Goal: Task Accomplishment & Management: Complete application form

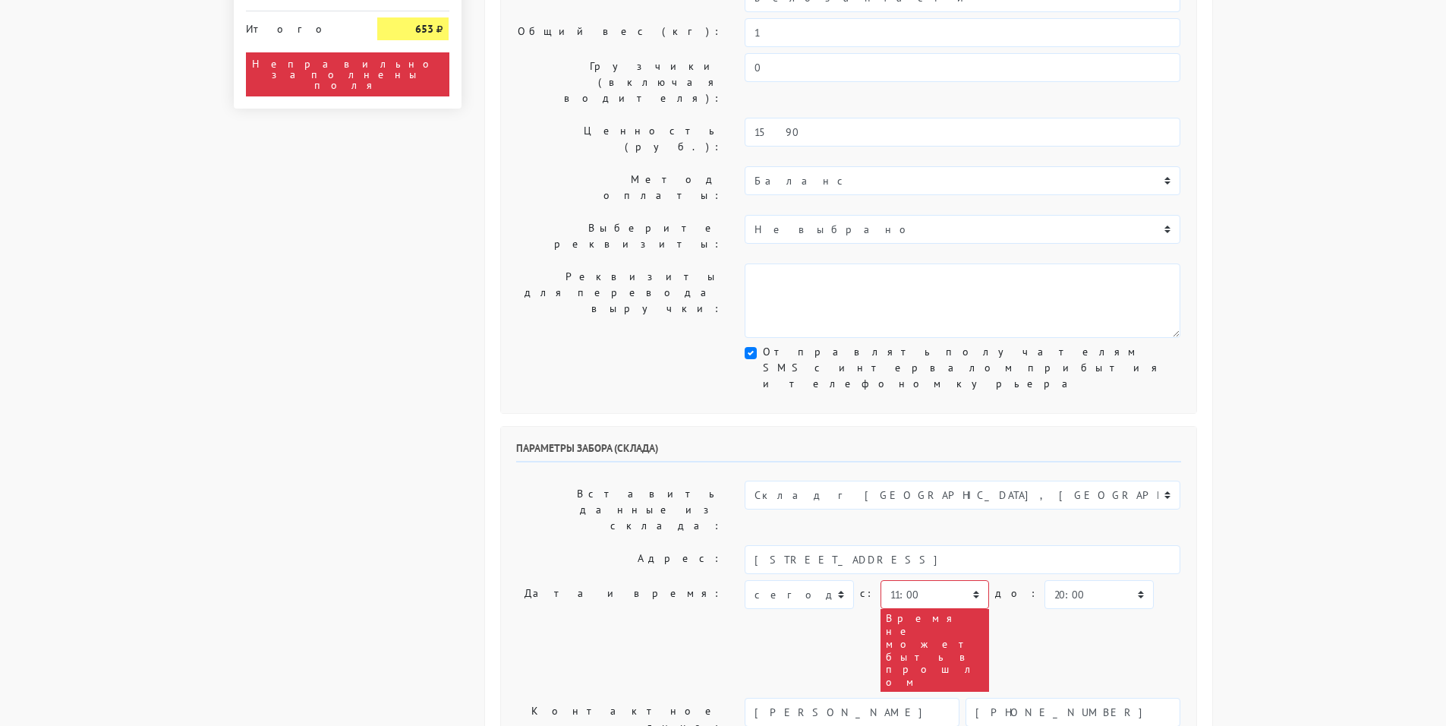
scroll to position [304, 0]
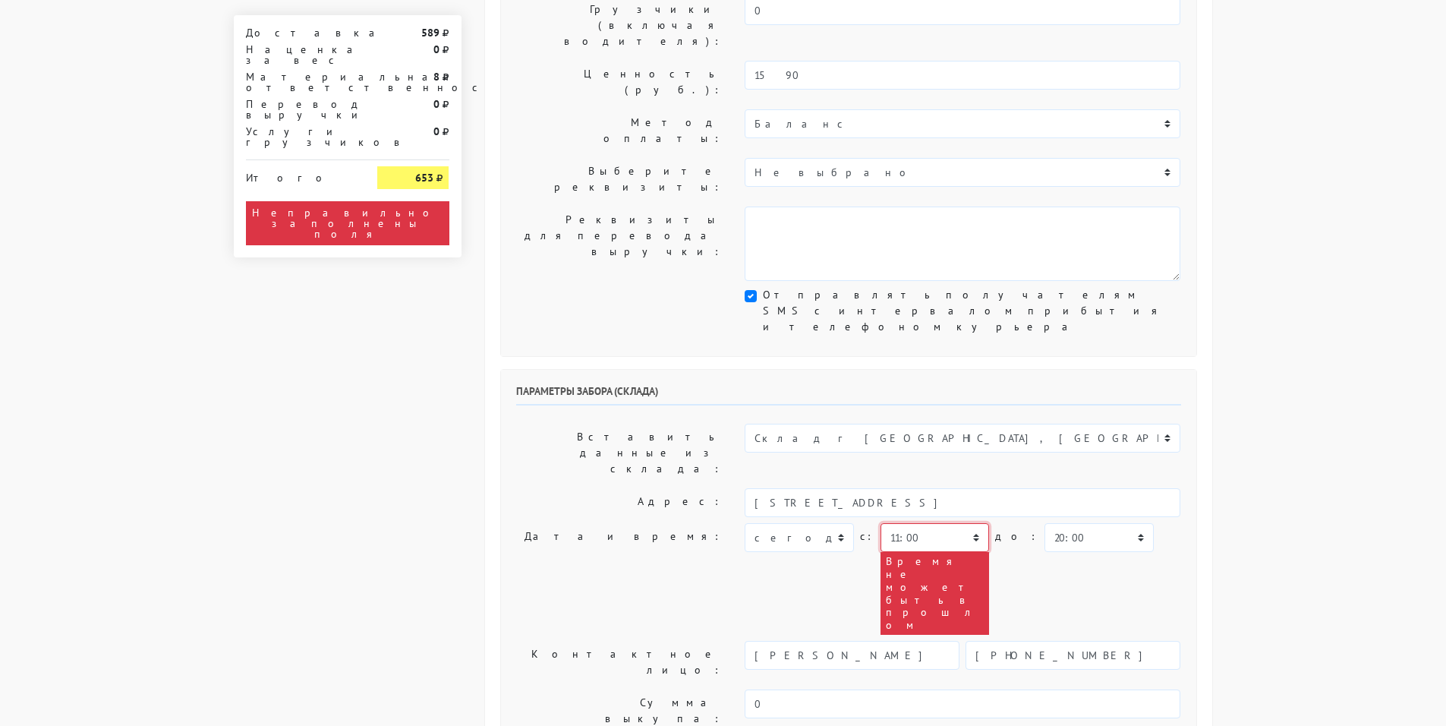
click at [951, 523] on select "00:00 00:30 01:00 01:30 02:00 02:30 03:00 03:30 04:00 04:30 05:00 05:30 06:00 0…" at bounding box center [935, 537] width 109 height 29
click at [927, 523] on select "00:00 00:30 01:00 01:30 02:00 02:30 03:00 03:30 04:00 04:30 05:00 05:30 06:00 0…" at bounding box center [935, 537] width 109 height 29
click at [920, 523] on select "00:00 00:30 01:00 01:30 02:00 02:30 03:00 03:30 04:00 04:30 05:00 05:30 06:00 0…" at bounding box center [935, 537] width 109 height 29
select select "14:00"
click at [881, 523] on select "00:00 00:30 01:00 01:30 02:00 02:30 03:00 03:30 04:00 04:30 05:00 05:30 06:00 0…" at bounding box center [935, 537] width 109 height 29
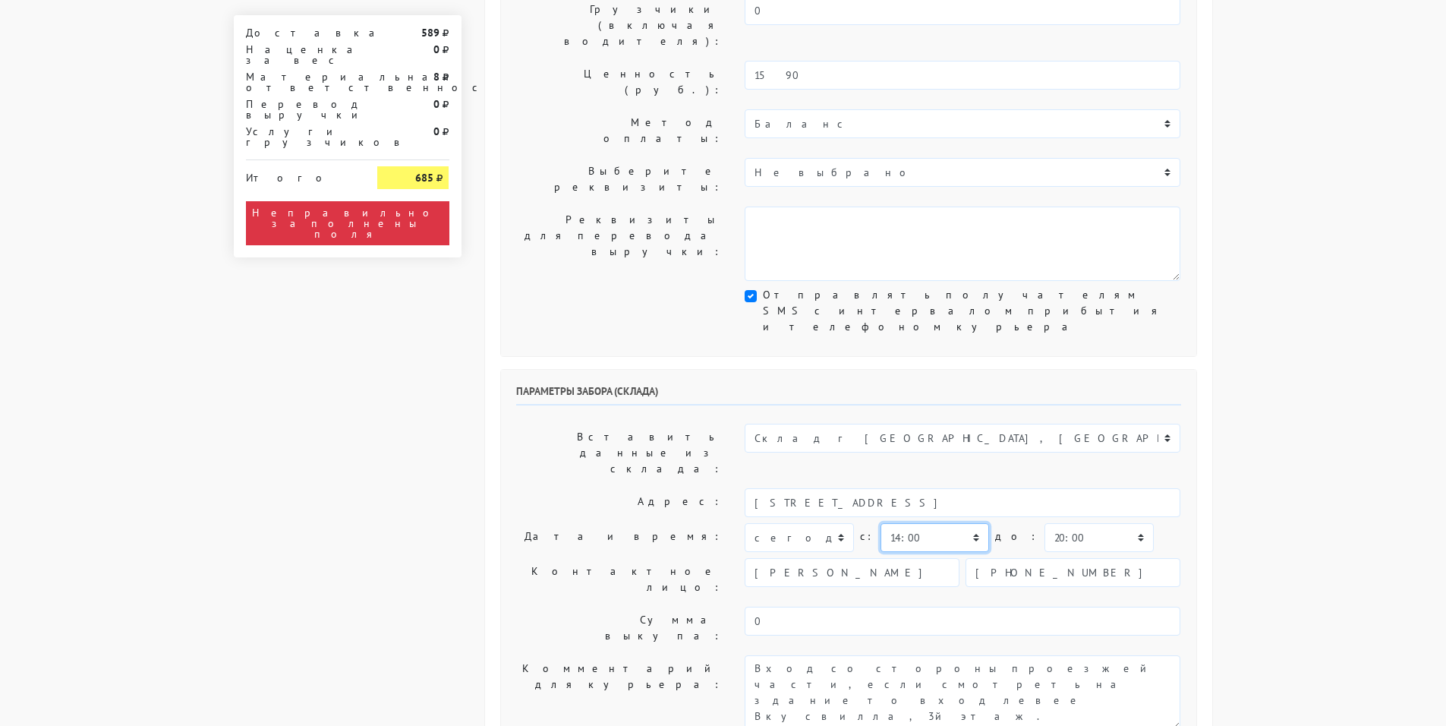
click at [943, 523] on select "00:00 00:30 01:00 01:30 02:00 02:30 03:00 03:30 04:00 04:30 05:00 05:30 06:00 0…" at bounding box center [935, 537] width 109 height 29
click at [935, 558] on input "[PERSON_NAME]" at bounding box center [852, 572] width 215 height 29
click at [1045, 523] on select "00:00 00:30 01:00 01:30 02:00 02:30 03:00 03:30 04:00 04:30 05:00 05:30 06:00 0…" at bounding box center [1099, 537] width 109 height 29
click at [1178, 219] on div "Общие параметры заказа Тип транспортного средства: Пеший курьер Легковой автомо…" at bounding box center [848, 665] width 727 height 1778
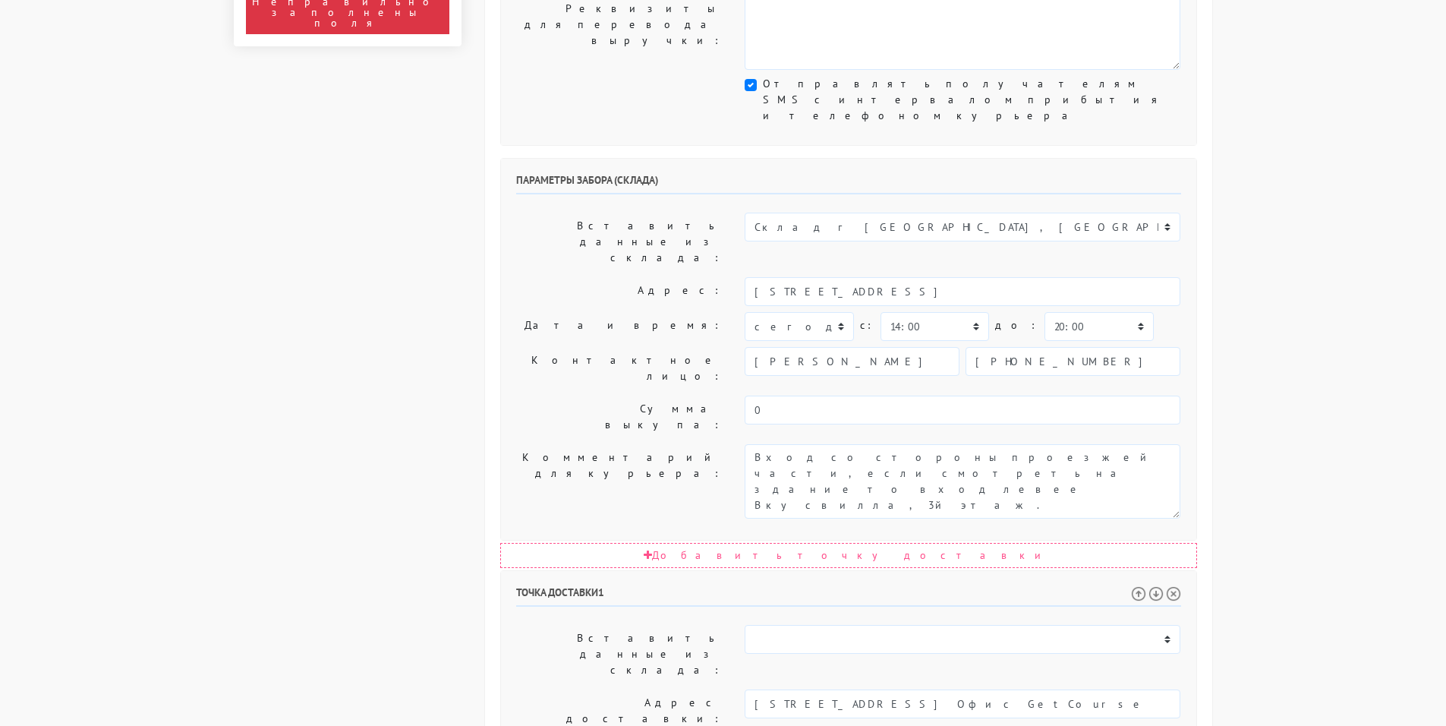
scroll to position [532, 0]
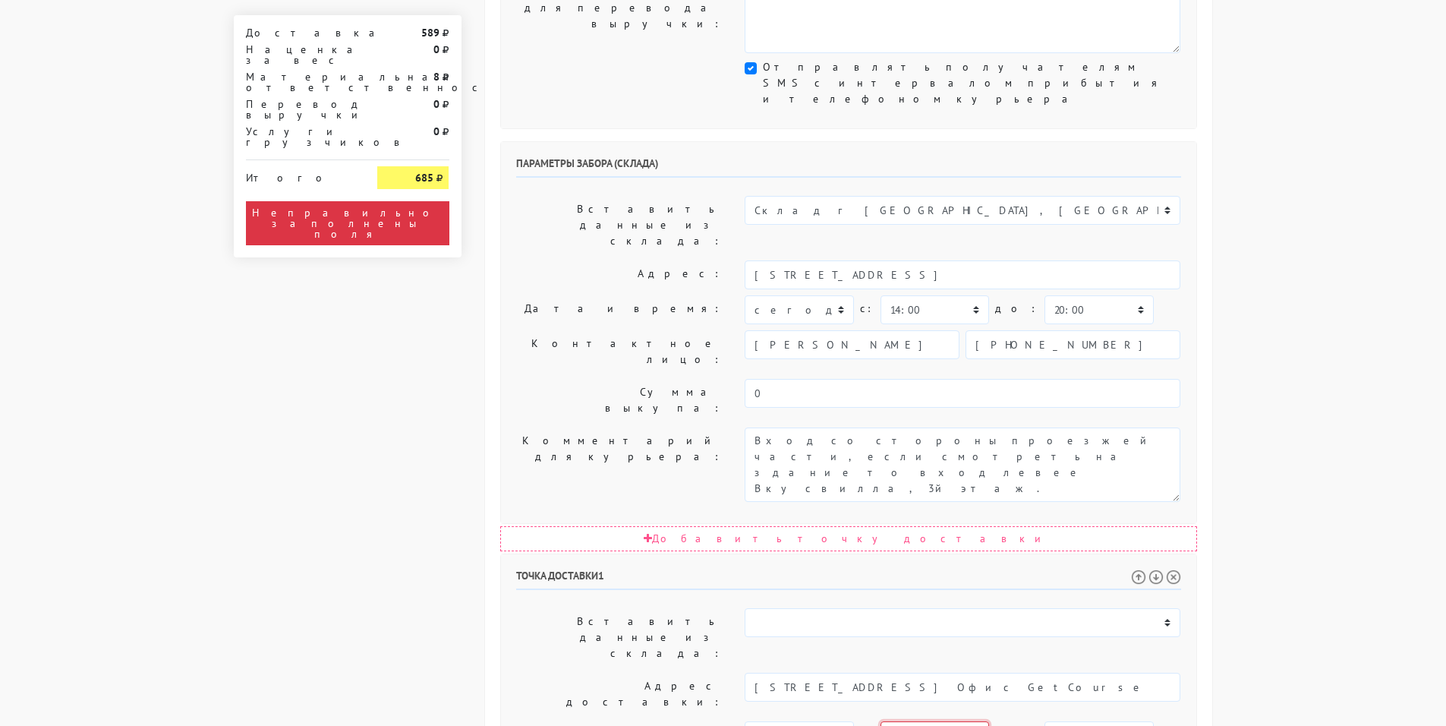
click at [922, 721] on select "00:00 00:30 01:00 01:30 02:00 02:30 03:00 03:30 04:00 04:30 05:00 05:30 06:00 0…" at bounding box center [935, 735] width 109 height 29
select select "16:00"
click at [881, 721] on select "00:00 00:30 01:00 01:30 02:00 02:30 03:00 03:30 04:00 04:30 05:00 05:30 06:00 0…" at bounding box center [935, 735] width 109 height 29
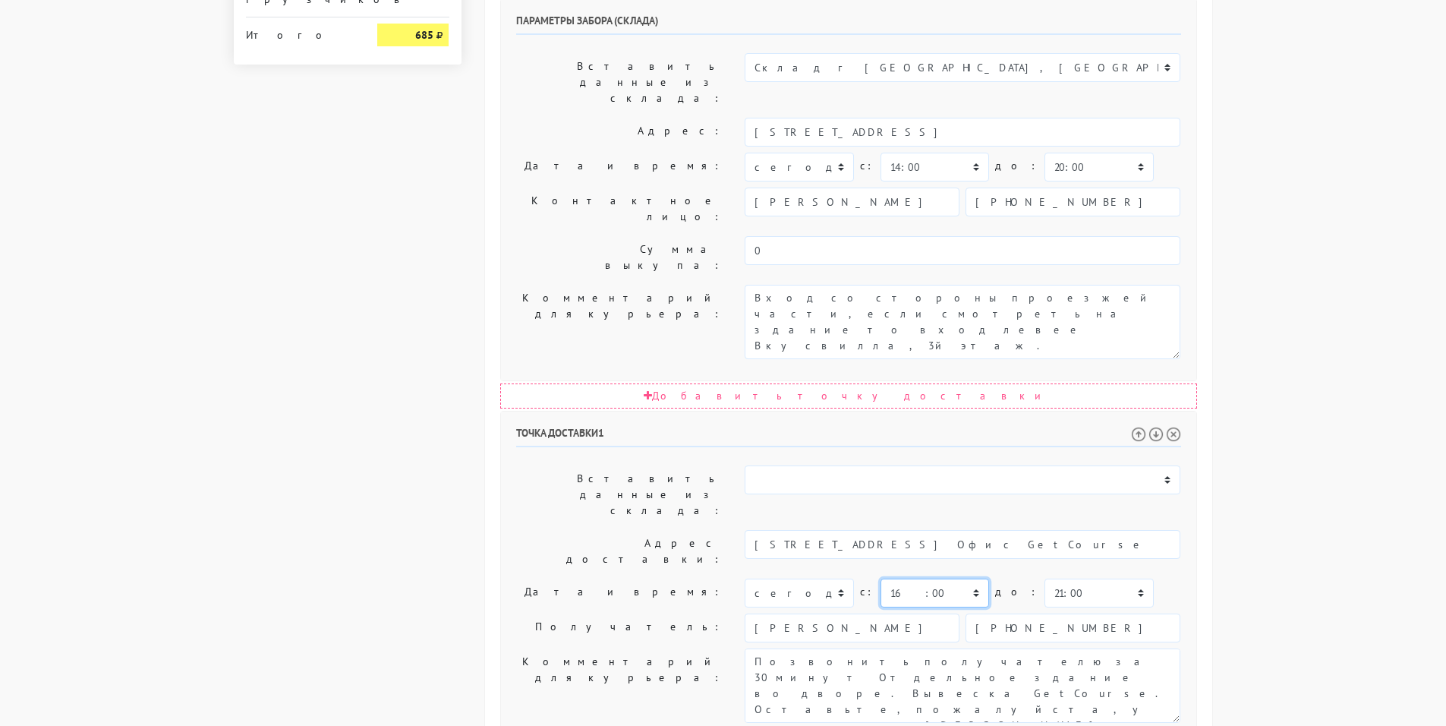
scroll to position [675, 0]
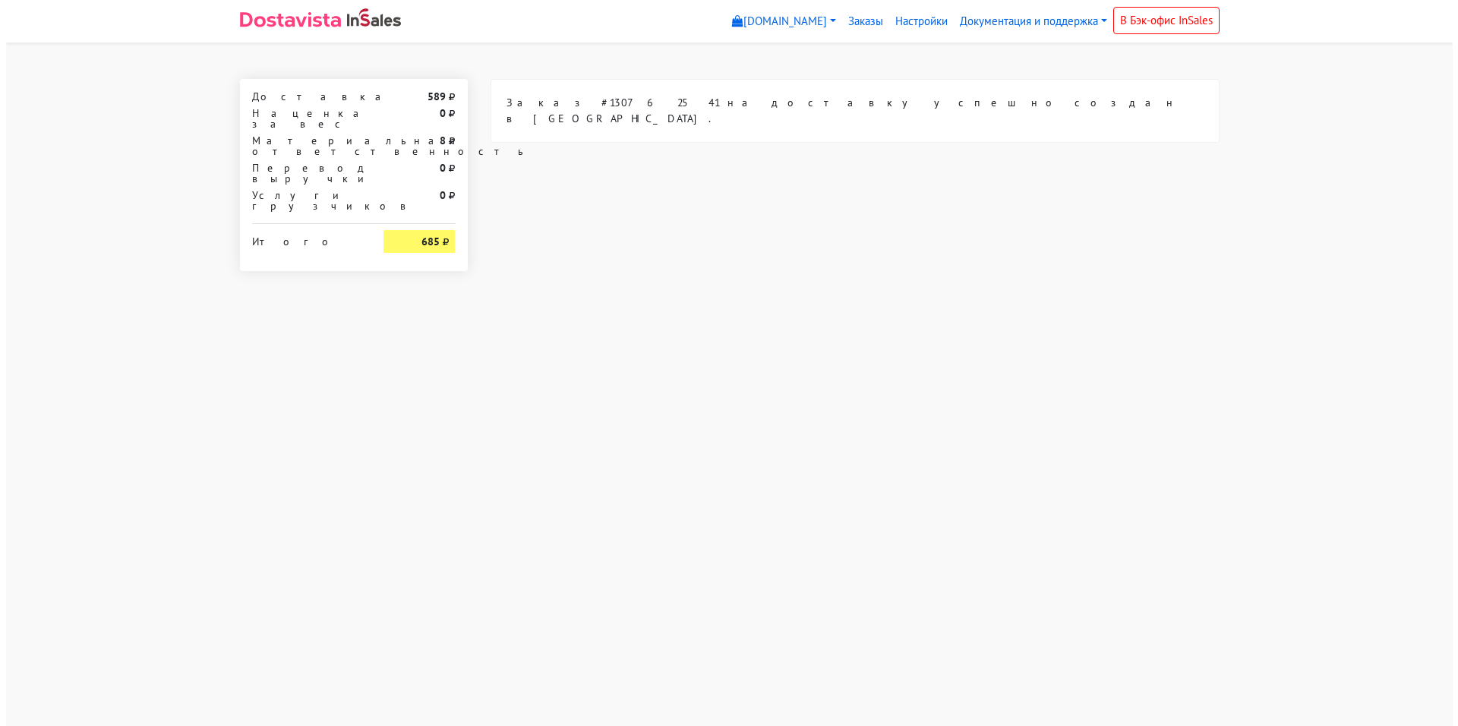
scroll to position [0, 0]
